Goal: Transaction & Acquisition: Purchase product/service

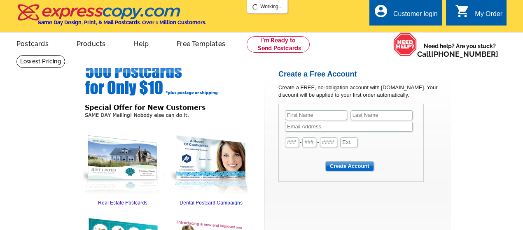
click at [97, 42] on link "Products" at bounding box center [91, 42] width 56 height 19
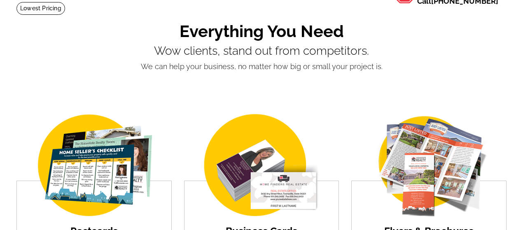
scroll to position [56, 0]
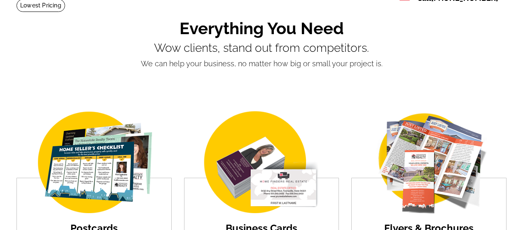
drag, startPoint x: 526, startPoint y: 38, endPoint x: 526, endPoint y: 61, distance: 23.1
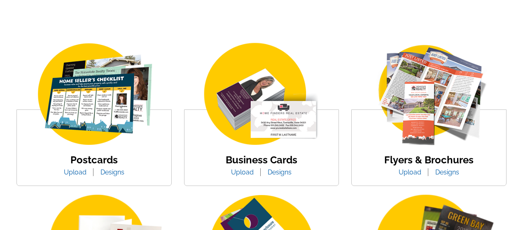
scroll to position [128, 0]
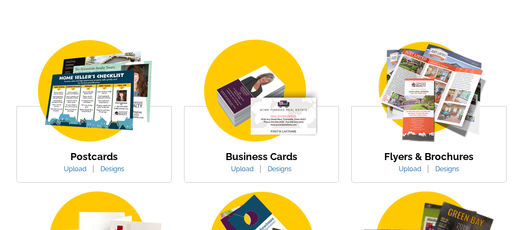
click at [107, 173] on link "Designs" at bounding box center [112, 169] width 36 height 8
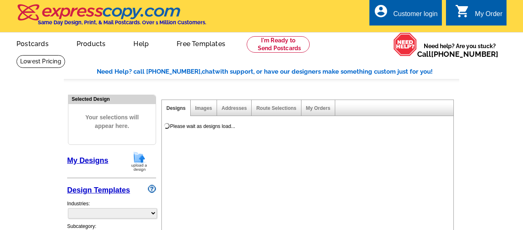
select select "1"
select select "971"
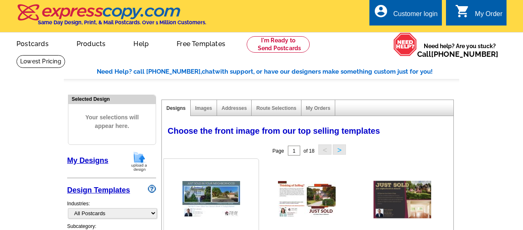
click at [208, 204] on img at bounding box center [211, 199] width 58 height 37
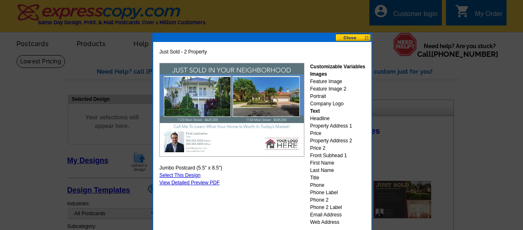
click at [189, 177] on link "Select This Design" at bounding box center [179, 176] width 41 height 6
select select "2"
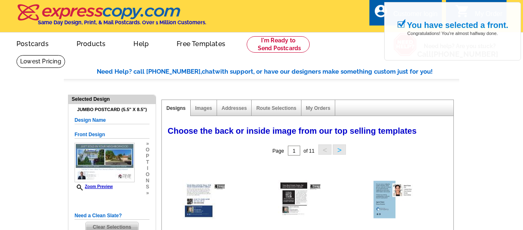
click at [343, 151] on button ">" at bounding box center [339, 150] width 13 height 10
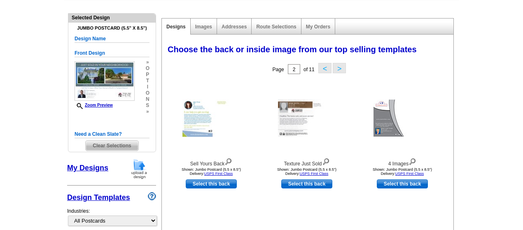
scroll to position [84, 0]
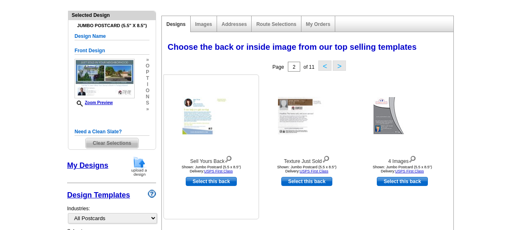
click at [222, 182] on link "Select this back" at bounding box center [211, 181] width 51 height 9
select select "front"
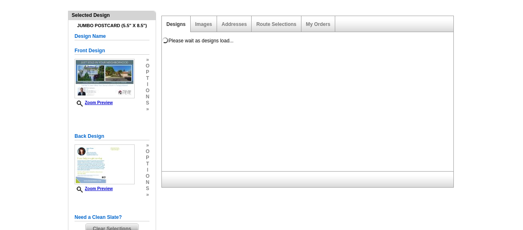
scroll to position [0, 0]
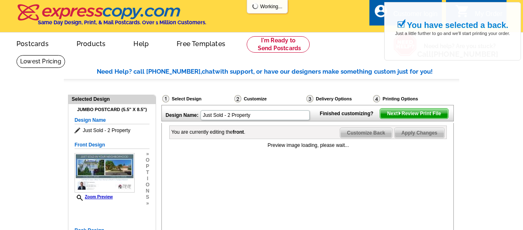
click at [423, 119] on span "Next Review Print File" at bounding box center [414, 114] width 68 height 10
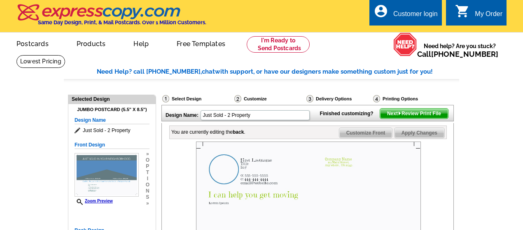
click at [216, 187] on img at bounding box center [308, 217] width 225 height 150
click at [229, 184] on img at bounding box center [308, 217] width 225 height 150
click at [77, 129] on icon at bounding box center [79, 131] width 8 height 6
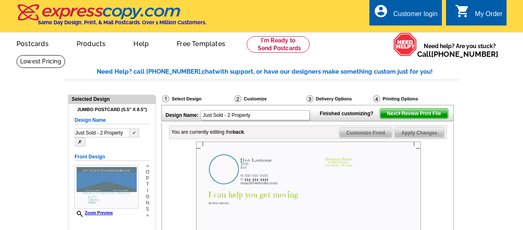
click at [135, 131] on button "✓" at bounding box center [134, 132] width 9 height 9
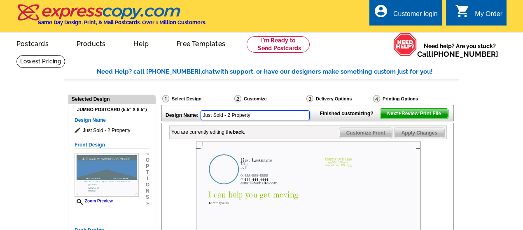
click at [276, 111] on input "Just Sold - 2 Property" at bounding box center [255, 115] width 109 height 10
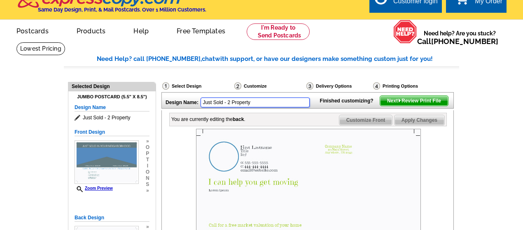
scroll to position [6, 0]
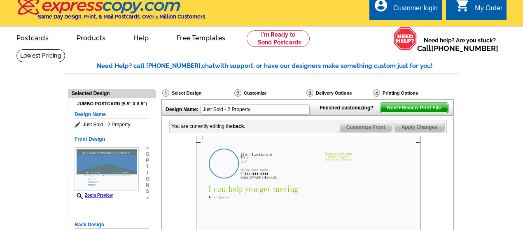
click at [420, 132] on span "Apply Changes" at bounding box center [420, 127] width 50 height 10
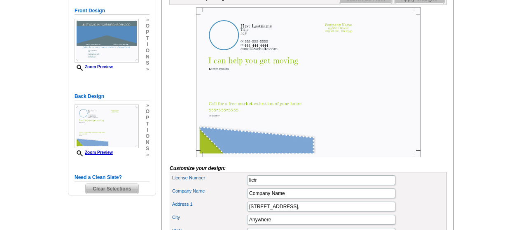
scroll to position [143, 0]
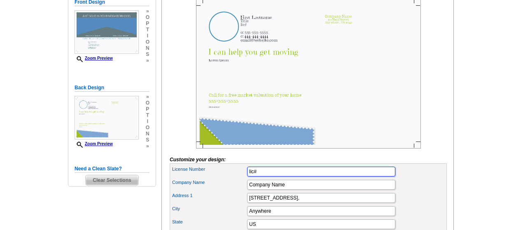
click at [261, 177] on input "lic#" at bounding box center [321, 172] width 148 height 10
type input "lic#123455666"
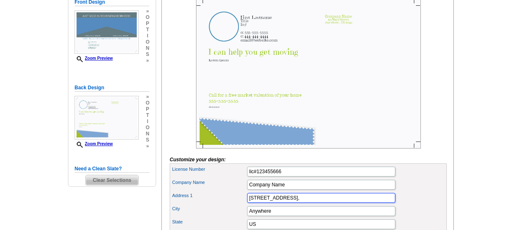
click at [286, 203] on input "123 Main Street," at bounding box center [321, 198] width 148 height 10
type input "123 Main Street, hsgdhdhddwhdyey"
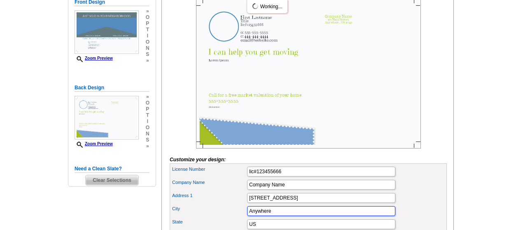
click at [278, 216] on input "Anywhere" at bounding box center [321, 211] width 148 height 10
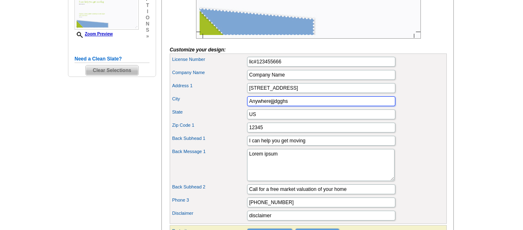
scroll to position [264, 0]
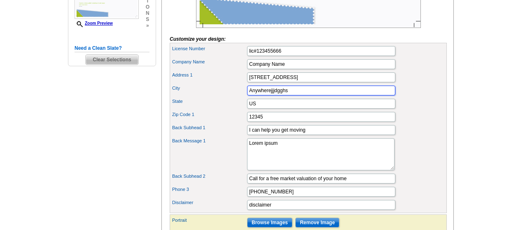
type input "Anywherejjjdgghs"
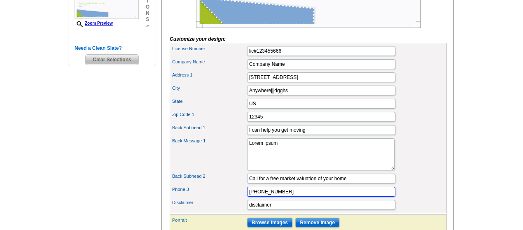
click at [300, 197] on input "555-555-5555" at bounding box center [321, 192] width 148 height 10
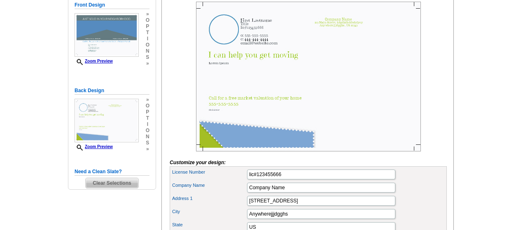
scroll to position [70, 0]
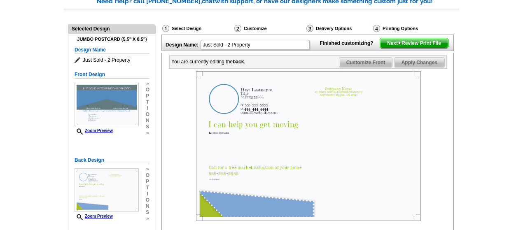
type input "99999999"
click at [418, 68] on span "Apply Changes" at bounding box center [420, 63] width 50 height 10
